Goal: Task Accomplishment & Management: Complete application form

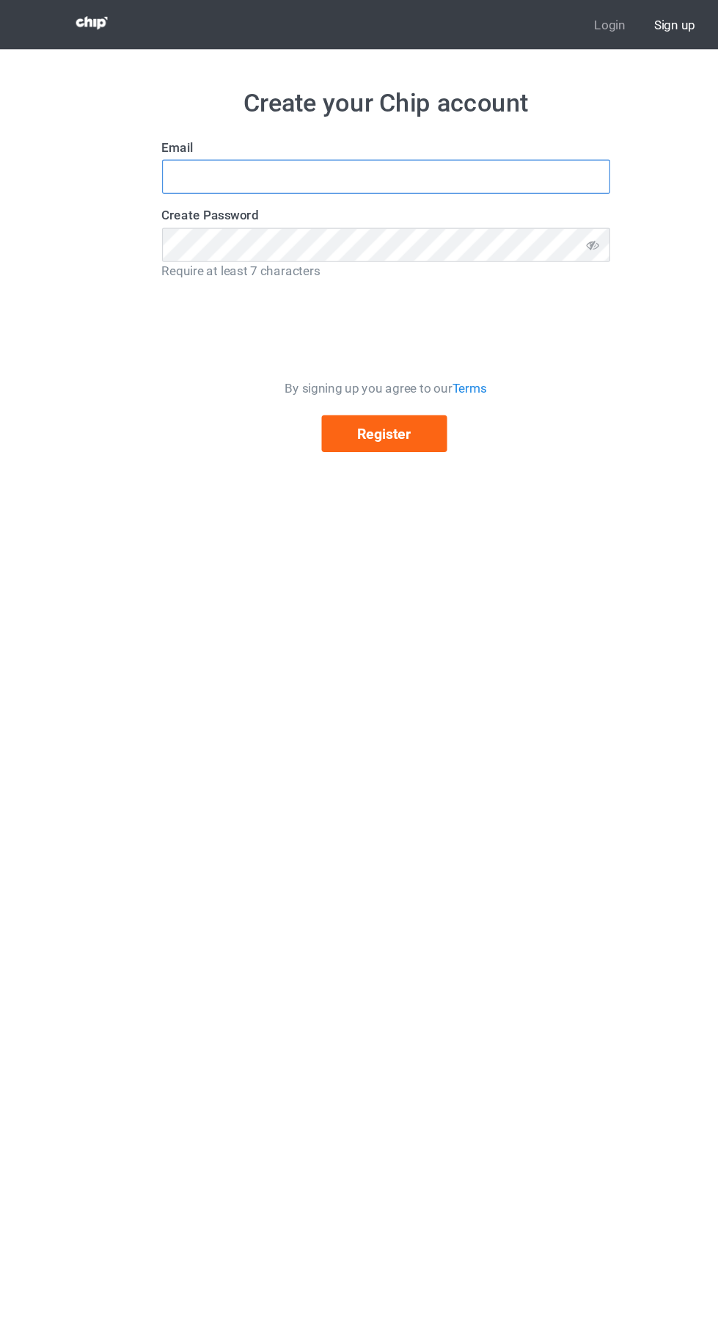
click at [265, 145] on input "text" at bounding box center [359, 145] width 367 height 28
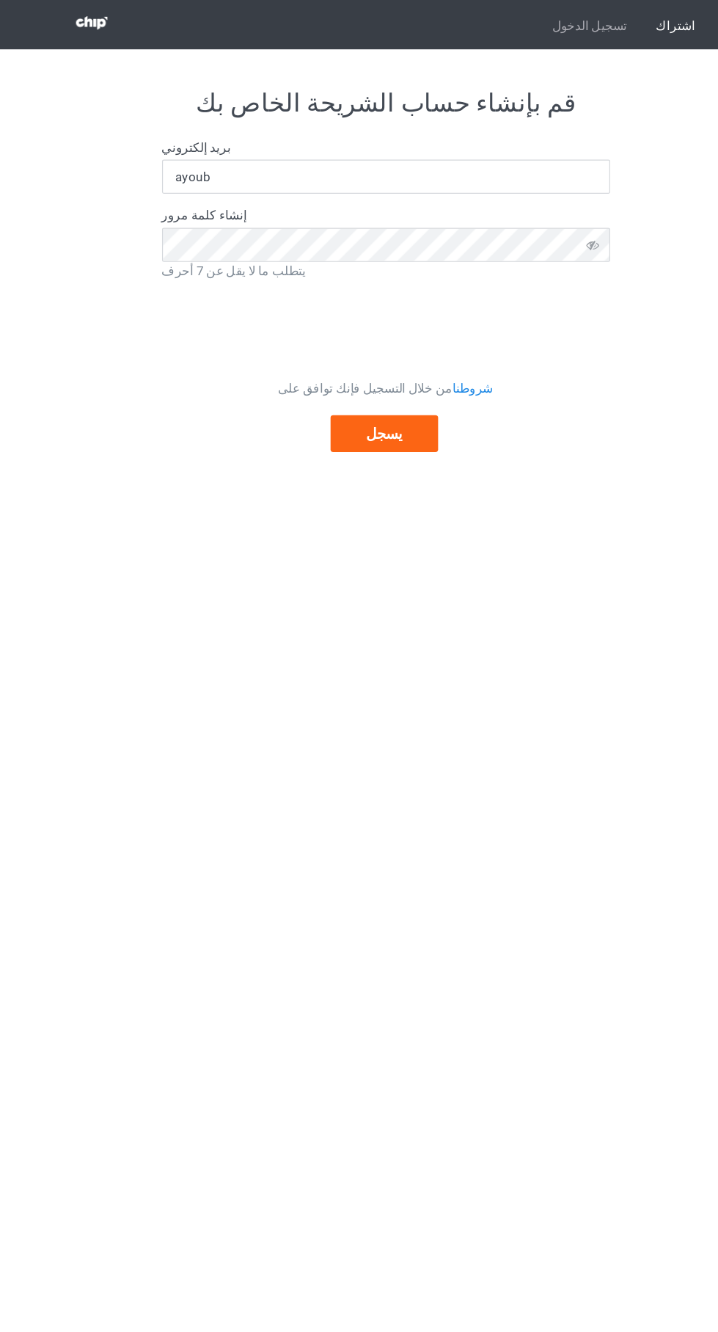
click at [404, 571] on body "تسجيل الدخول اشتراك قم بإنشاء حساب الشريحة الخاص بك بريد إلكتروني ayoub إنشاء ك…" at bounding box center [359, 666] width 718 height 1332
click at [429, 434] on body "تسجيل الدخول اشتراك قم بإنشاء حساب الشريحة الخاص بك بريد إلكتروني ayoub إنشاء ك…" at bounding box center [359, 666] width 718 height 1332
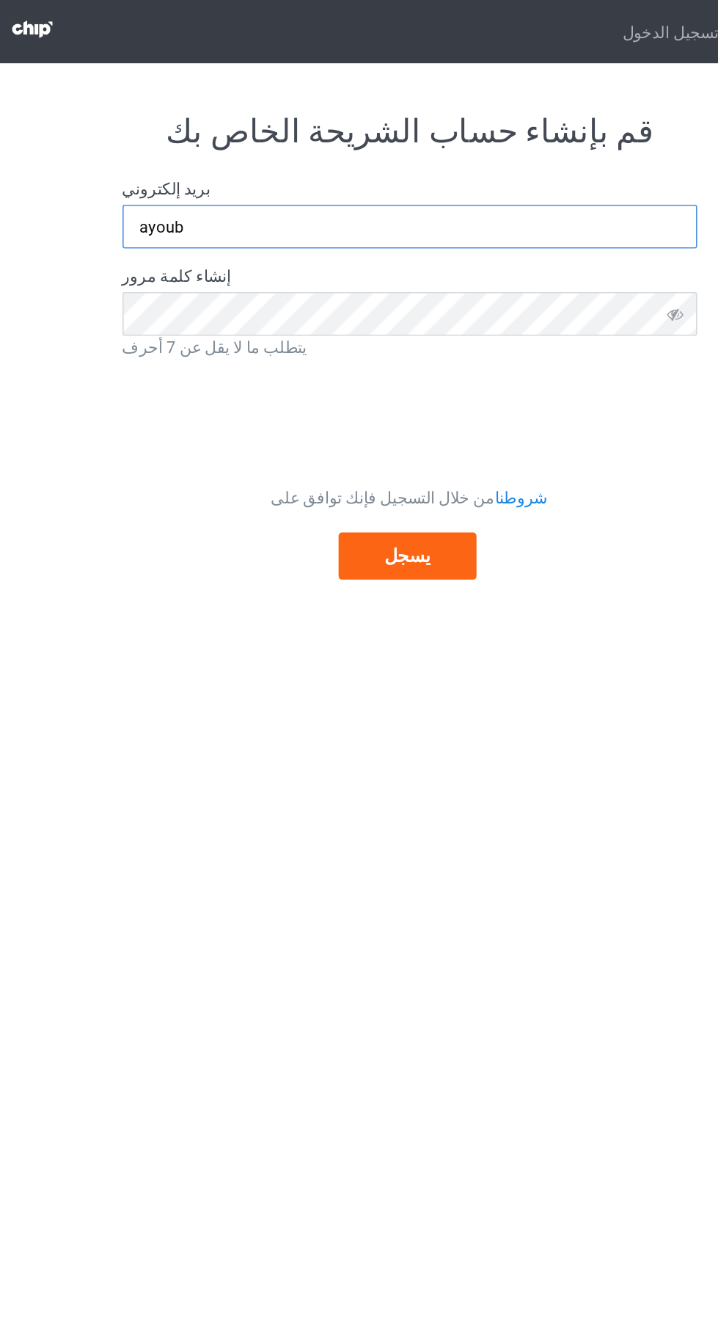
click at [451, 148] on input "ayoub" at bounding box center [359, 145] width 367 height 28
type input "a"
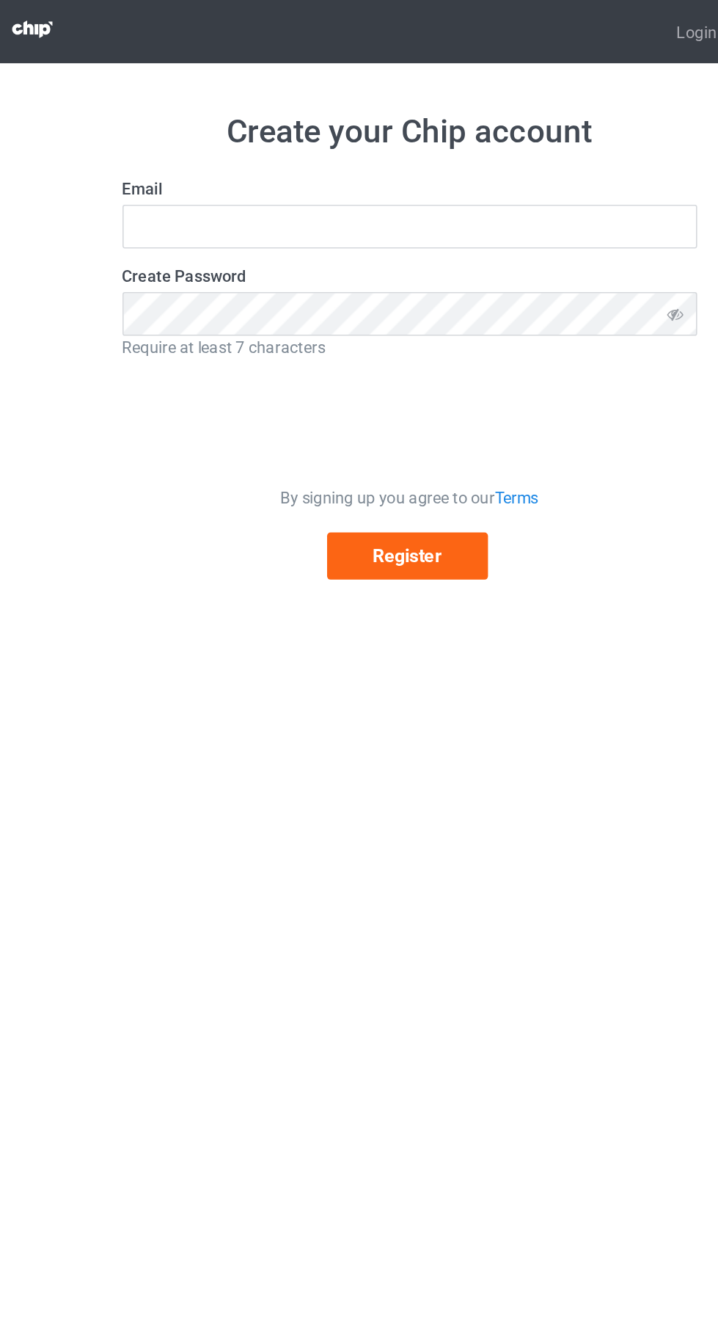
click at [230, 172] on label "Create Password" at bounding box center [359, 176] width 367 height 15
click at [202, 126] on label "Email" at bounding box center [359, 120] width 367 height 15
click at [220, 141] on input "text" at bounding box center [359, 145] width 367 height 28
type input "[EMAIL_ADDRESS][DOMAIN_NAME]"
click at [535, 200] on icon at bounding box center [528, 200] width 27 height 28
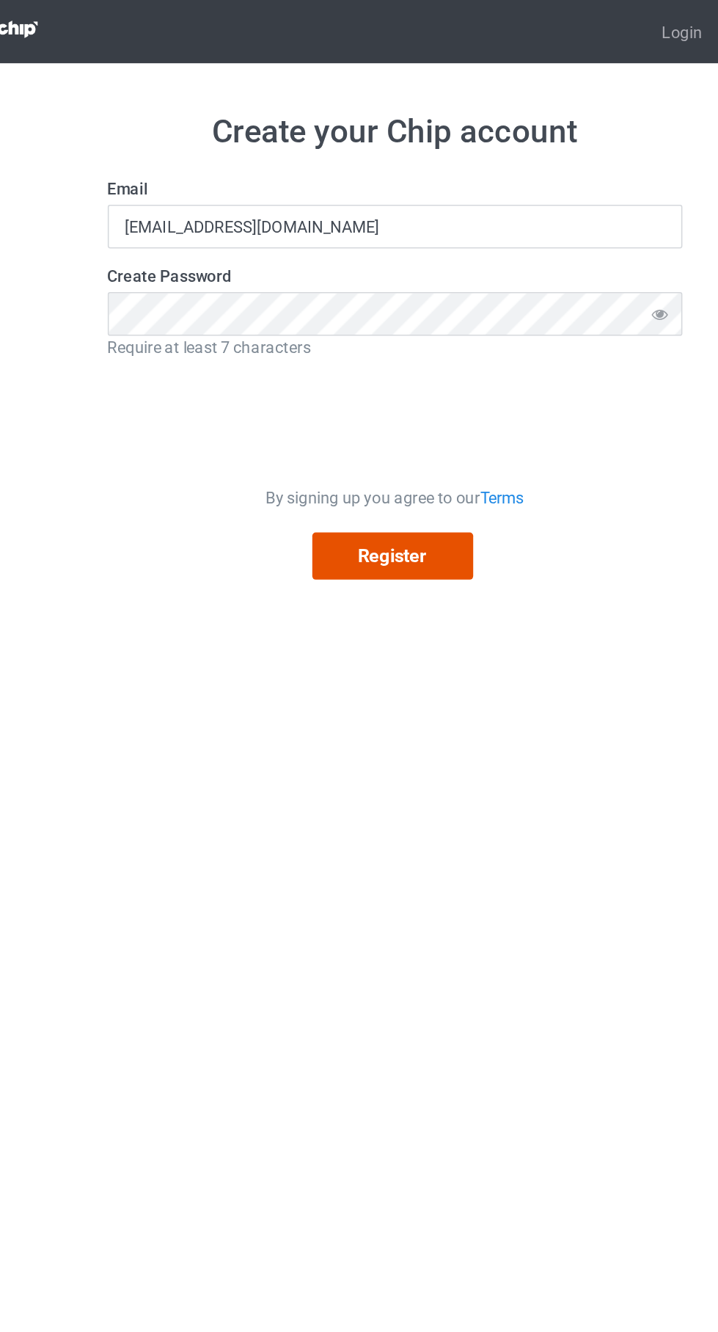
click at [374, 354] on button "Register" at bounding box center [358, 355] width 103 height 30
